Goal: Task Accomplishment & Management: Use online tool/utility

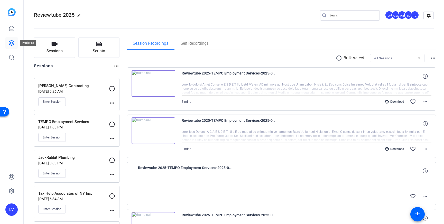
click at [9, 42] on icon at bounding box center [11, 43] width 6 height 6
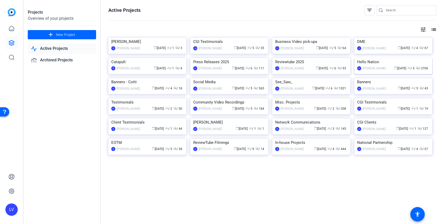
click at [391, 58] on img at bounding box center [393, 58] width 78 height 0
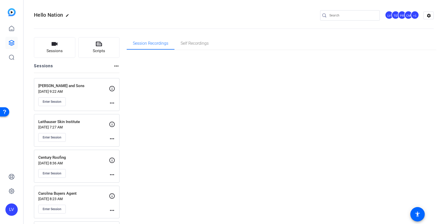
click at [379, 17] on div at bounding box center [350, 15] width 60 height 10
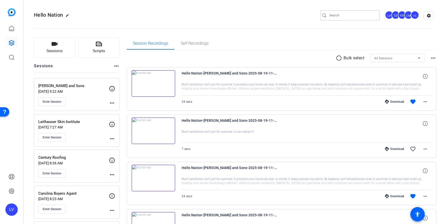
click at [366, 15] on input "Search" at bounding box center [353, 15] width 46 height 6
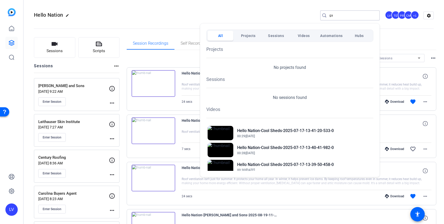
type input "g"
click at [58, 47] on div at bounding box center [222, 112] width 444 height 224
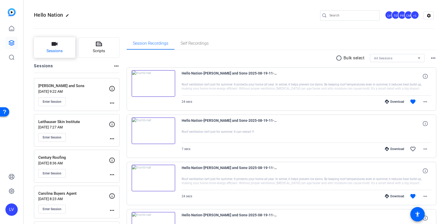
click at [59, 47] on button "Sessions" at bounding box center [54, 47] width 41 height 21
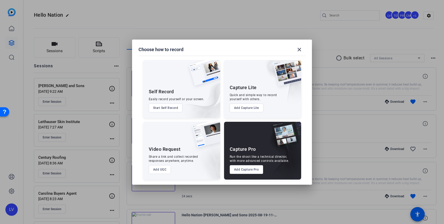
click at [235, 173] on button "Add Capture Pro" at bounding box center [247, 169] width 34 height 9
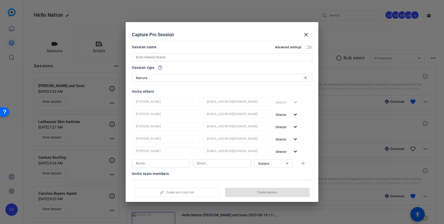
click at [171, 58] on input at bounding box center [222, 57] width 172 height 6
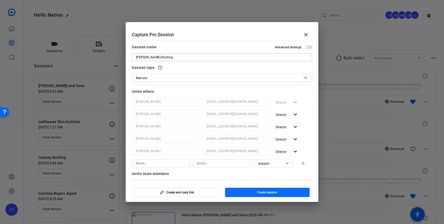
type input "[PERSON_NAME] Roofing"
click at [272, 194] on span "Create session" at bounding box center [267, 192] width 20 height 4
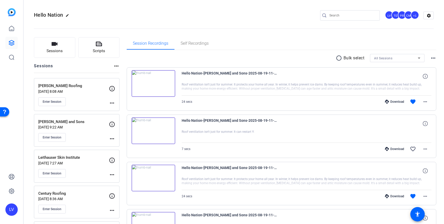
click at [109, 103] on mat-icon "more_horiz" at bounding box center [112, 103] width 6 height 6
click at [117, 108] on span "Edit Session" at bounding box center [124, 110] width 23 height 6
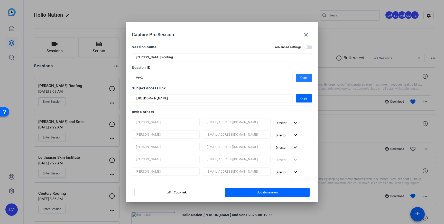
click at [305, 78] on span "Copy" at bounding box center [303, 78] width 7 height 6
